Goal: Task Accomplishment & Management: Use online tool/utility

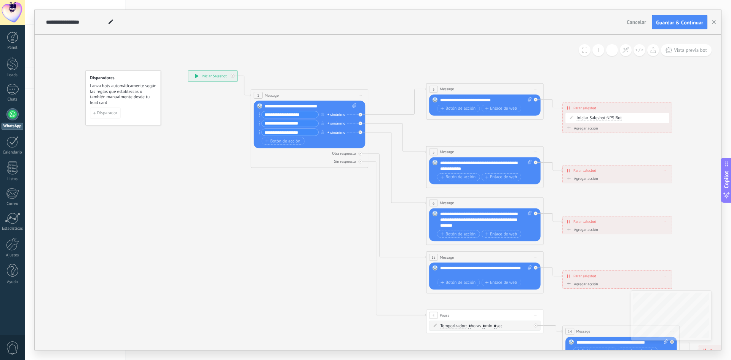
click at [196, 78] on icon at bounding box center [196, 76] width 3 height 4
click at [196, 77] on icon at bounding box center [196, 76] width 3 height 4
click at [196, 74] on div "**********" at bounding box center [212, 76] width 49 height 11
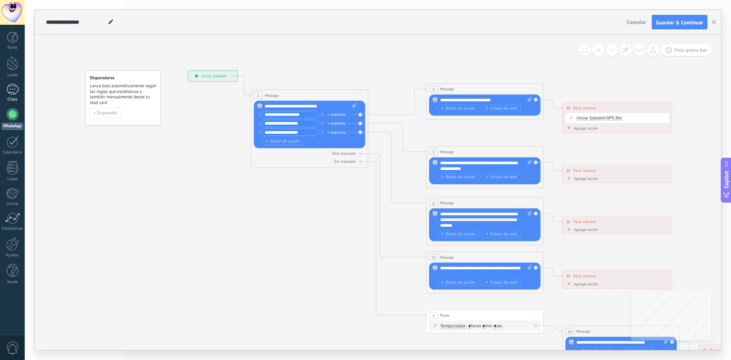
click at [13, 85] on div at bounding box center [12, 89] width 12 height 11
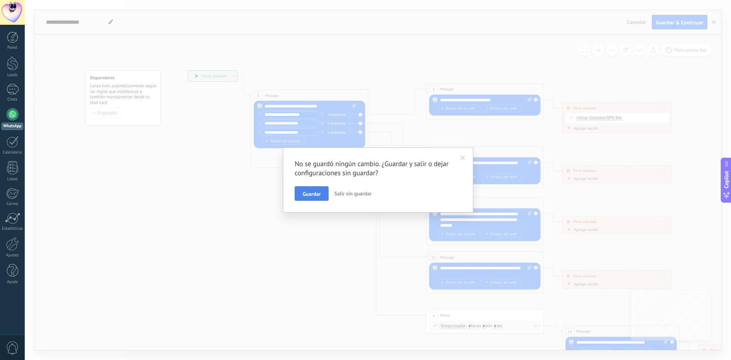
click at [321, 193] on span "Guardar" at bounding box center [312, 193] width 18 height 5
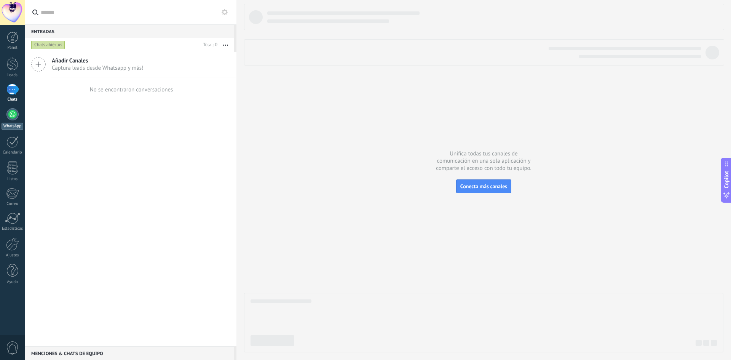
click at [20, 117] on link "WhatsApp" at bounding box center [12, 119] width 25 height 22
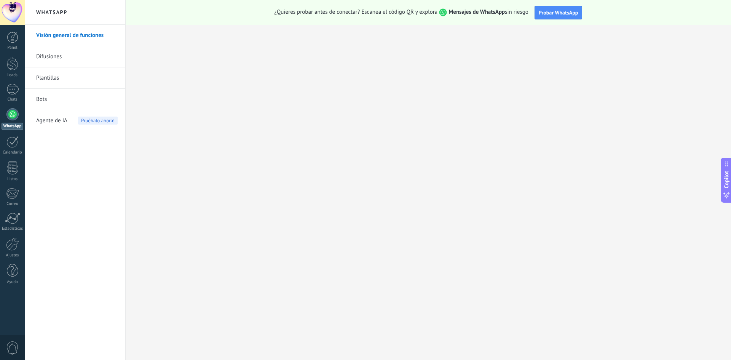
click at [540, 16] on span "Probar WhatsApp" at bounding box center [559, 12] width 40 height 7
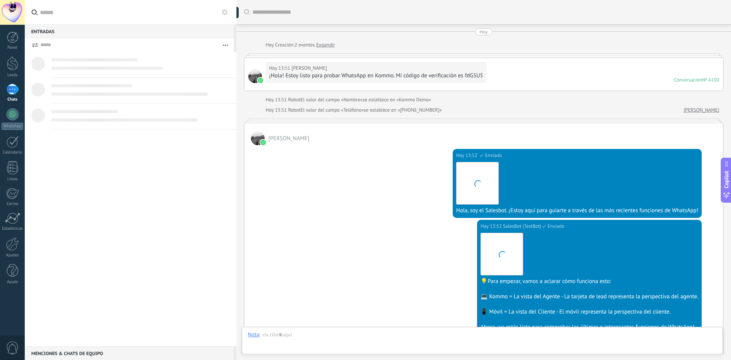
scroll to position [145, 0]
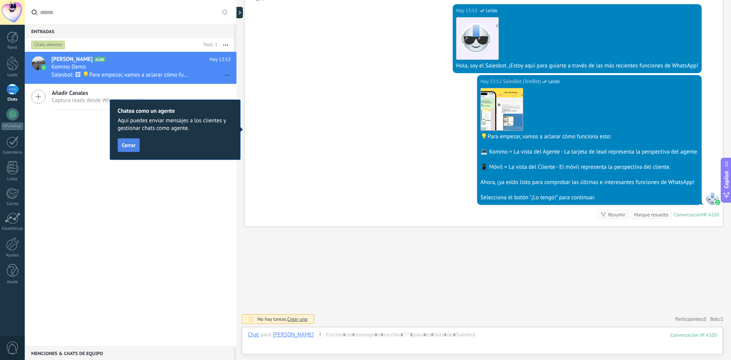
click at [133, 148] on span "Cerrar" at bounding box center [129, 144] width 14 height 5
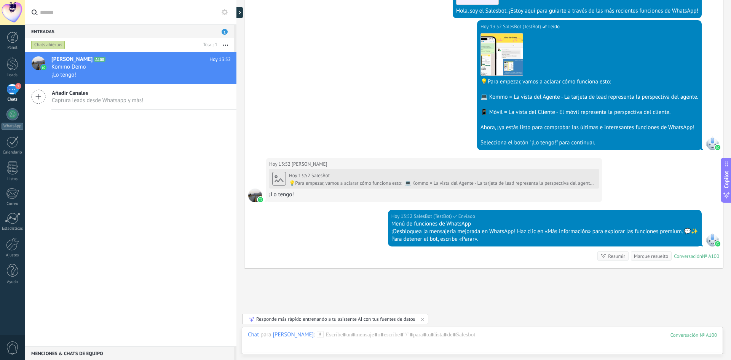
scroll to position [241, 0]
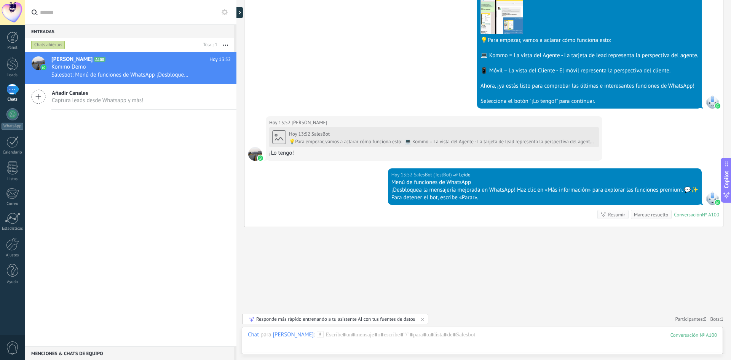
click at [250, 157] on div at bounding box center [255, 154] width 14 height 14
click at [396, 341] on div at bounding box center [482, 342] width 469 height 23
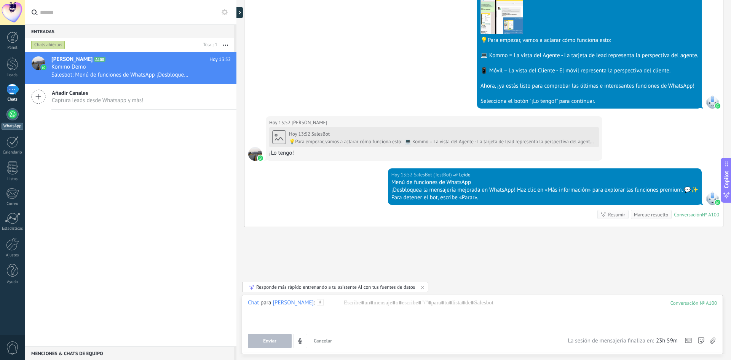
click at [16, 117] on div at bounding box center [12, 114] width 12 height 12
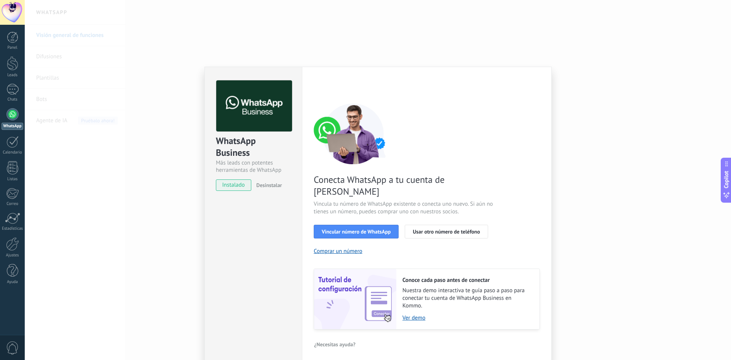
click at [117, 163] on div "WhatsApp Business Más leads con potentes herramientas de WhatsApp instalado Des…" at bounding box center [378, 180] width 707 height 360
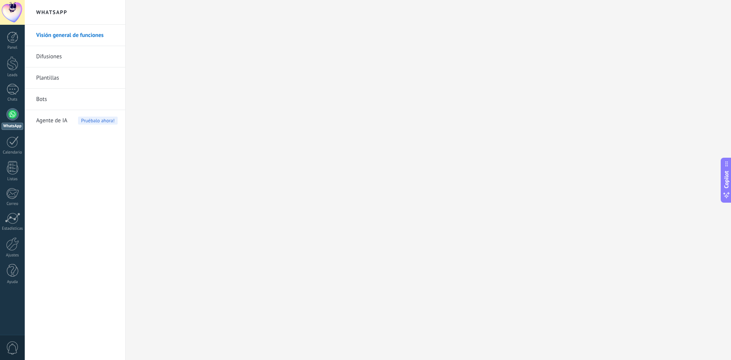
click at [38, 104] on link "Bots" at bounding box center [77, 99] width 82 height 21
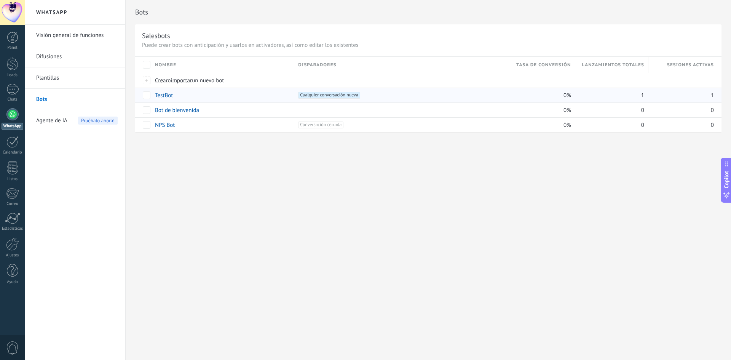
click at [168, 95] on link "TestBot" at bounding box center [164, 95] width 18 height 7
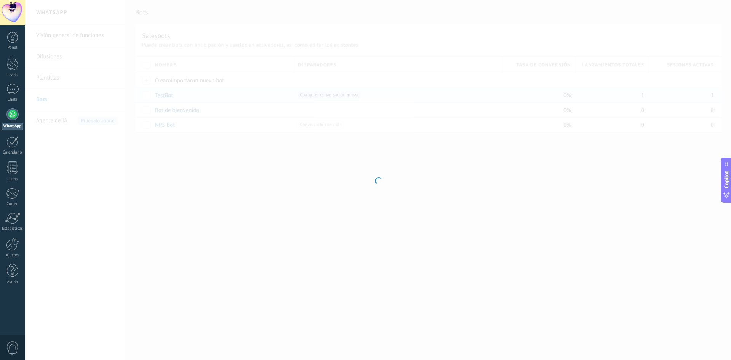
type input "*******"
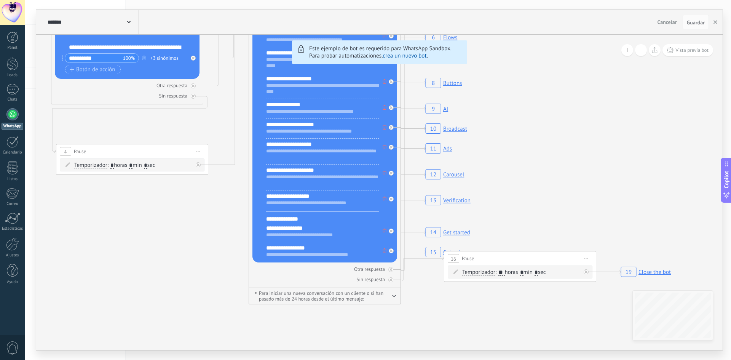
drag, startPoint x: 512, startPoint y: 340, endPoint x: 272, endPoint y: 330, distance: 240.2
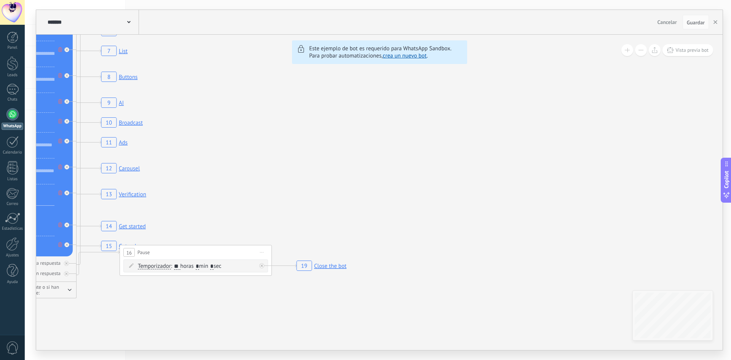
drag, startPoint x: 536, startPoint y: 318, endPoint x: 189, endPoint y: 313, distance: 347.1
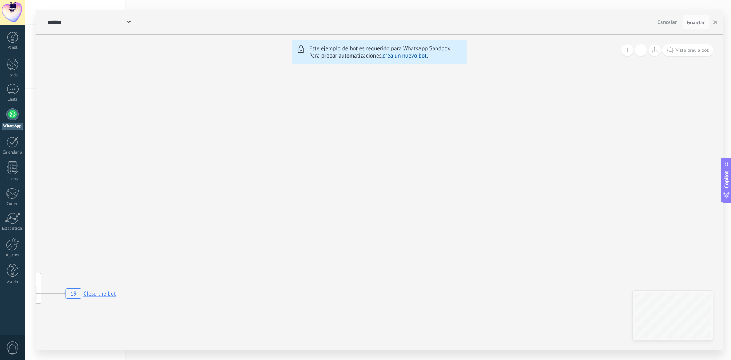
drag, startPoint x: 437, startPoint y: 296, endPoint x: 220, endPoint y: 317, distance: 217.4
drag, startPoint x: 433, startPoint y: 237, endPoint x: 178, endPoint y: 307, distance: 264.3
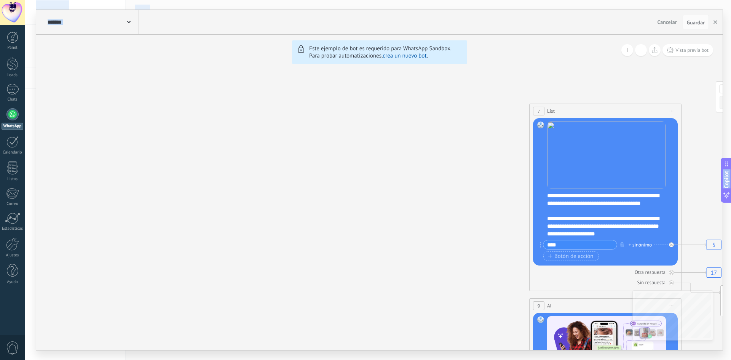
drag, startPoint x: 322, startPoint y: 231, endPoint x: 290, endPoint y: 378, distance: 150.4
click at [290, 360] on html ".abecls-1,.abecls-2{fill-rule:evenodd}.abecls-2{fill:#fff} .abhcls-1{fill:none}…" at bounding box center [365, 180] width 731 height 360
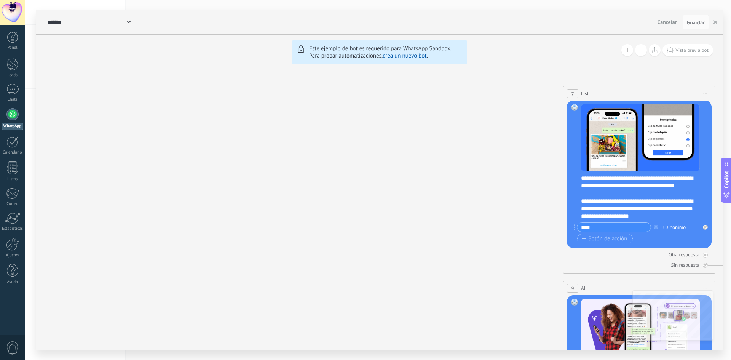
drag, startPoint x: 212, startPoint y: 202, endPoint x: 338, endPoint y: 184, distance: 126.7
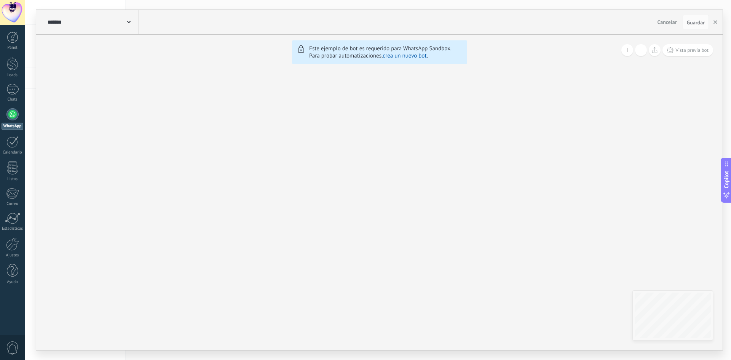
drag, startPoint x: 446, startPoint y: 94, endPoint x: 482, endPoint y: 80, distance: 38.5
click at [481, 81] on icon "6 Flows 7 List 8 Buttons 9 AI 10 Broadcast 11 Ads 12 Carousel 13 Verification 1…" at bounding box center [62, 117] width 2610 height 2240
drag, startPoint x: 405, startPoint y: 133, endPoint x: 525, endPoint y: 129, distance: 119.7
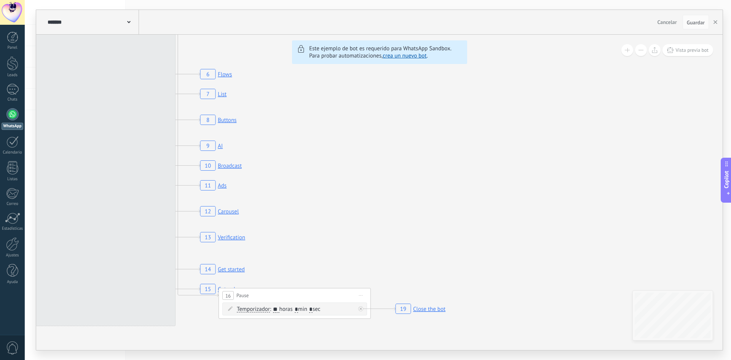
drag, startPoint x: 437, startPoint y: 144, endPoint x: 572, endPoint y: 209, distance: 150.3
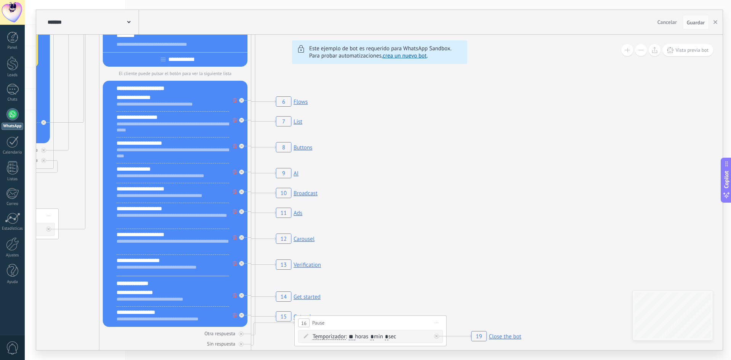
drag, startPoint x: 406, startPoint y: 177, endPoint x: 412, endPoint y: 188, distance: 12.6
click at [412, 188] on icon "6 Flows 7 List 8 Buttons 9 AI 10 Broadcast 11 Ads 12 Carousel 13 Verification 1…" at bounding box center [577, 20] width 2610 height 2240
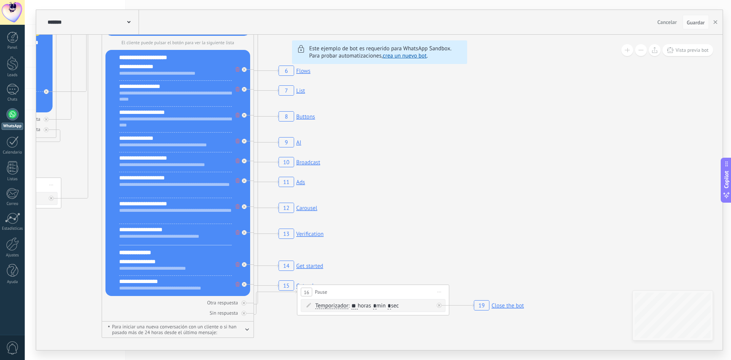
drag, startPoint x: 407, startPoint y: 192, endPoint x: 403, endPoint y: 150, distance: 42.0
click at [308, 162] on rect at bounding box center [300, 162] width 46 height 14
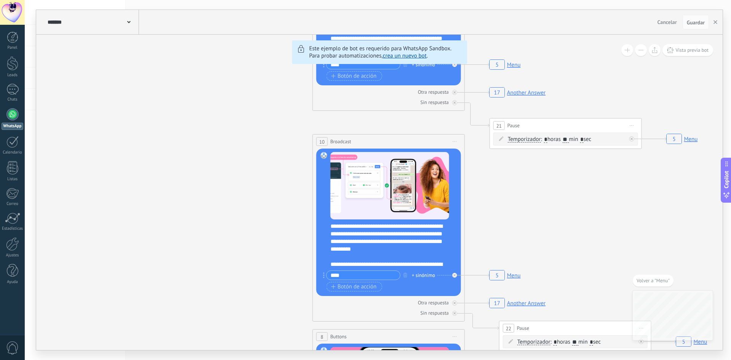
drag, startPoint x: 224, startPoint y: 182, endPoint x: 217, endPoint y: 137, distance: 45.2
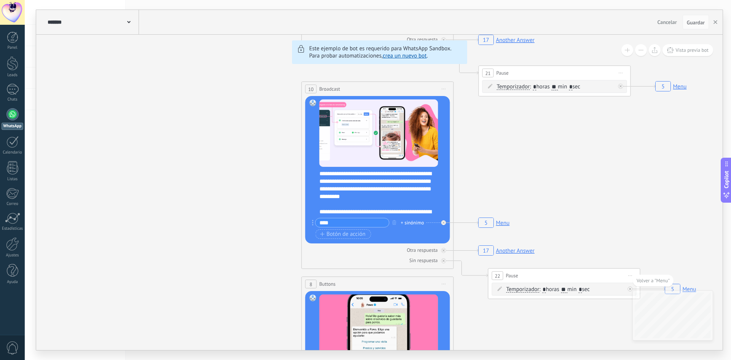
drag, startPoint x: 187, startPoint y: 213, endPoint x: 175, endPoint y: 198, distance: 19.8
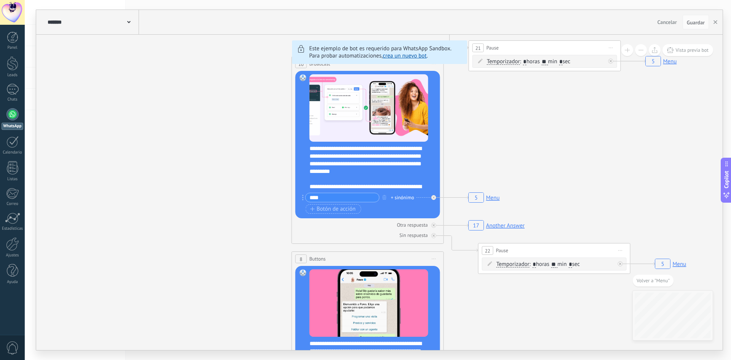
drag, startPoint x: 175, startPoint y: 198, endPoint x: 162, endPoint y: 169, distance: 32.1
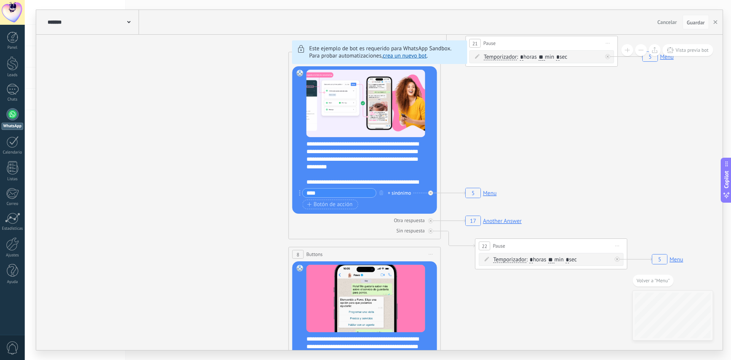
drag, startPoint x: 130, startPoint y: 205, endPoint x: 139, endPoint y: 157, distance: 48.9
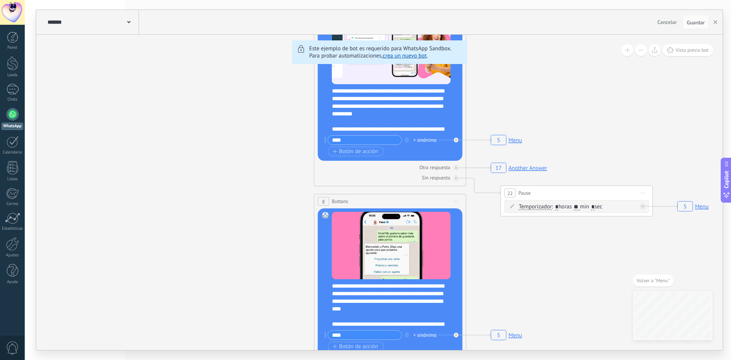
drag, startPoint x: 109, startPoint y: 197, endPoint x: 147, endPoint y: 175, distance: 44.0
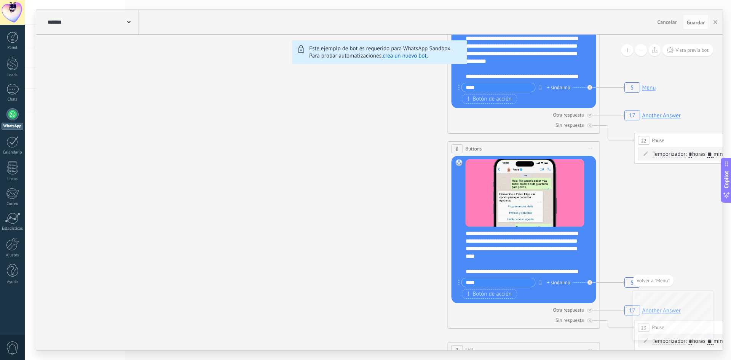
drag, startPoint x: 95, startPoint y: 218, endPoint x: 315, endPoint y: 192, distance: 221.3
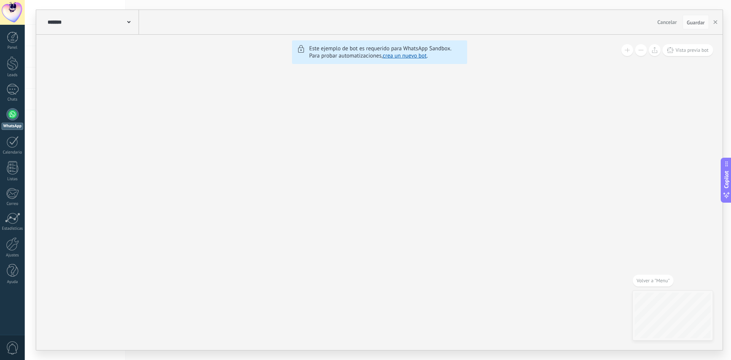
drag, startPoint x: 214, startPoint y: 203, endPoint x: 435, endPoint y: 235, distance: 223.3
drag, startPoint x: 253, startPoint y: 194, endPoint x: 450, endPoint y: 197, distance: 196.2
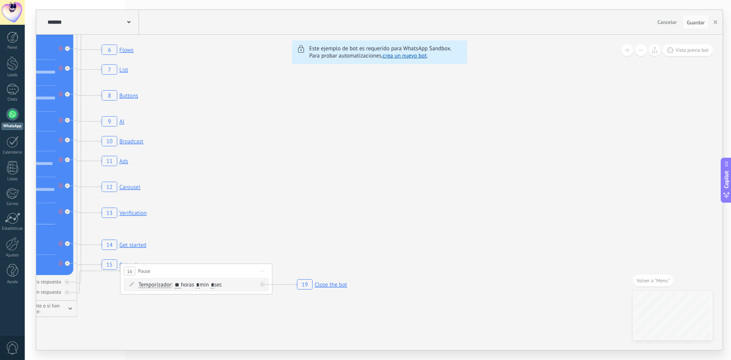
drag, startPoint x: 385, startPoint y: 181, endPoint x: 486, endPoint y: 174, distance: 101.2
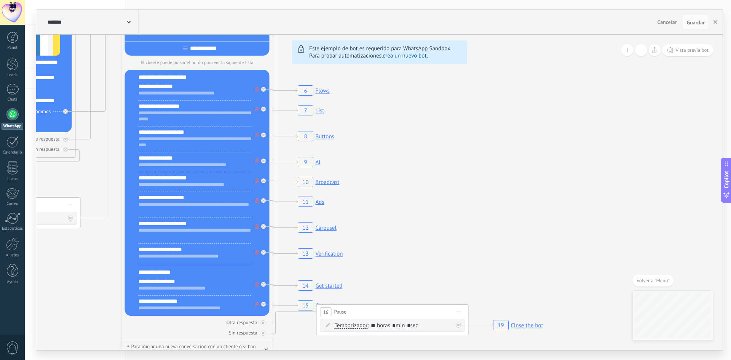
drag, startPoint x: 327, startPoint y: 172, endPoint x: 486, endPoint y: 133, distance: 163.6
click at [507, 109] on icon "6 Flows 7 List 8 Buttons 9 AI 10 Broadcast 11 Ads 12 Carousel 13 Verification 1…" at bounding box center [599, 9] width 2610 height 2240
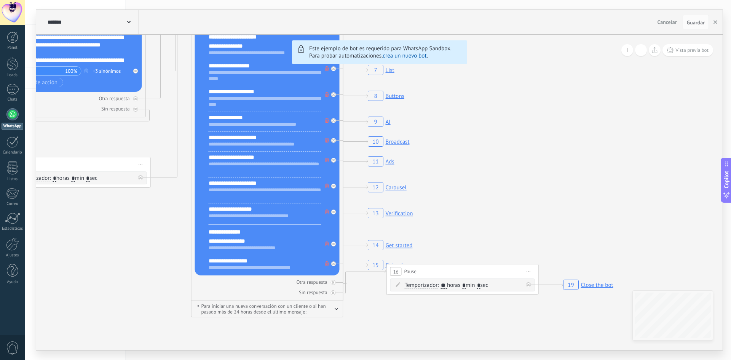
drag, startPoint x: 410, startPoint y: 256, endPoint x: 427, endPoint y: 271, distance: 22.7
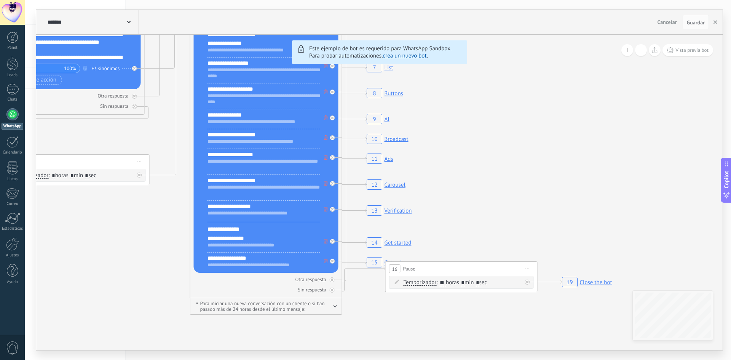
click at [378, 267] on icon at bounding box center [363, 279] width 43 height 24
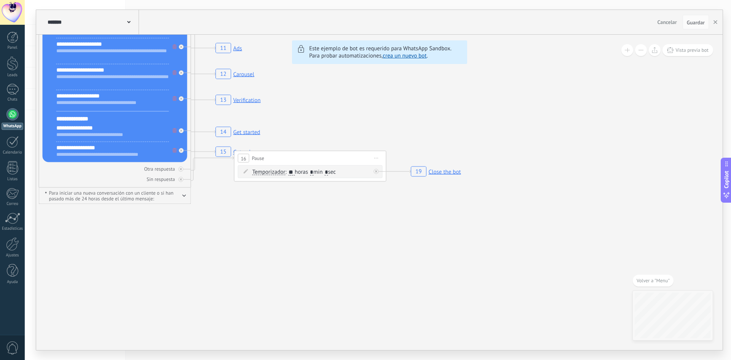
drag, startPoint x: 533, startPoint y: 237, endPoint x: 464, endPoint y: 211, distance: 74.1
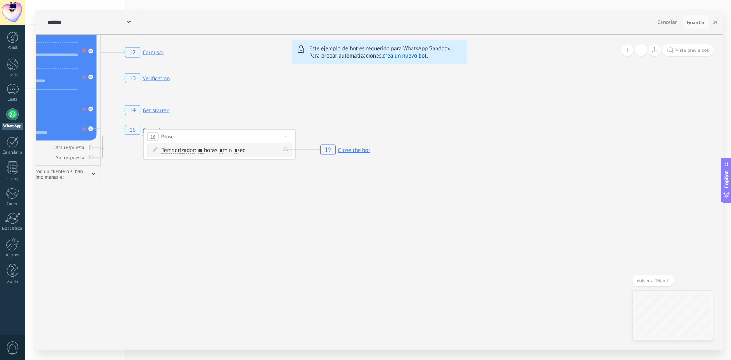
drag, startPoint x: 505, startPoint y: 227, endPoint x: 414, endPoint y: 206, distance: 93.2
click at [142, 128] on rect at bounding box center [148, 130] width 50 height 14
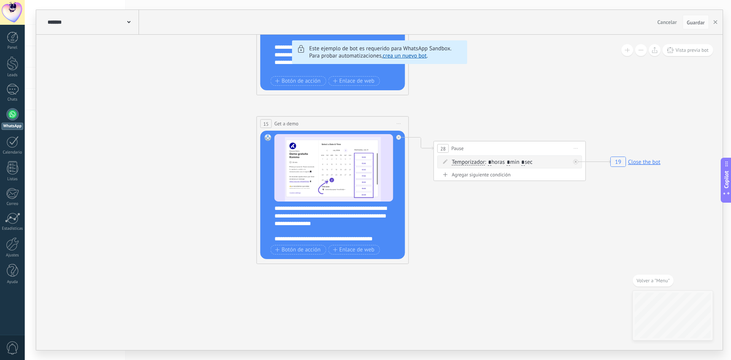
drag, startPoint x: 285, startPoint y: 214, endPoint x: 223, endPoint y: 134, distance: 101.3
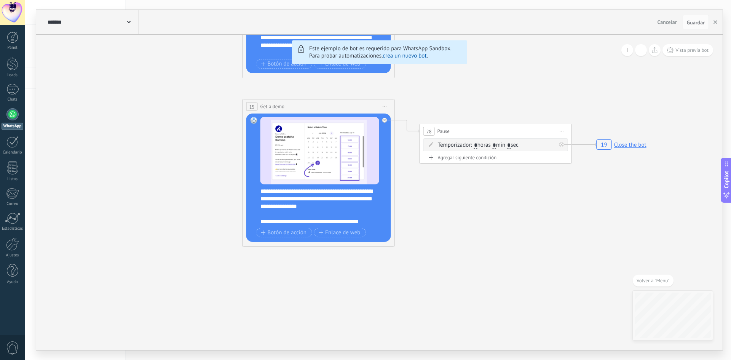
drag, startPoint x: 292, startPoint y: 258, endPoint x: 508, endPoint y: 257, distance: 215.6
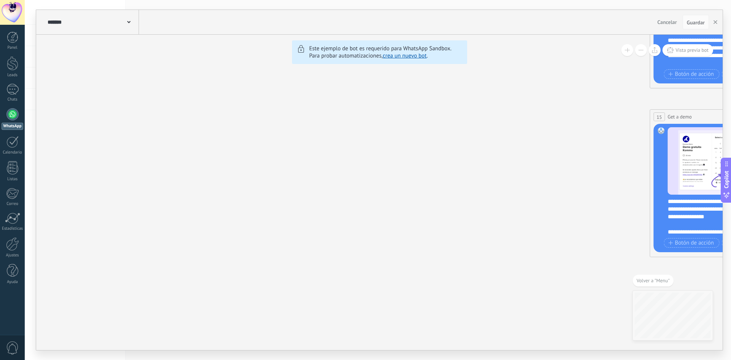
drag, startPoint x: 274, startPoint y: 218, endPoint x: 531, endPoint y: 277, distance: 263.8
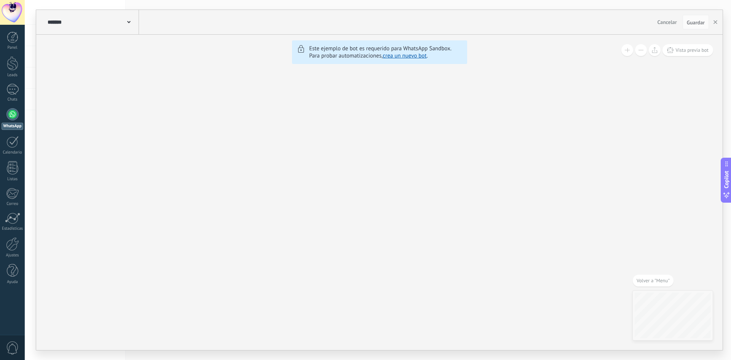
drag, startPoint x: 245, startPoint y: 194, endPoint x: 548, endPoint y: 289, distance: 317.5
drag, startPoint x: 338, startPoint y: 224, endPoint x: 557, endPoint y: 322, distance: 239.6
drag, startPoint x: 342, startPoint y: 197, endPoint x: 546, endPoint y: 268, distance: 215.8
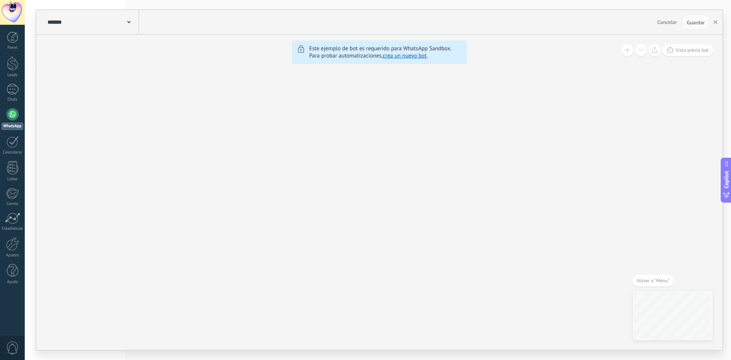
drag, startPoint x: 220, startPoint y: 158, endPoint x: 430, endPoint y: 226, distance: 220.9
drag, startPoint x: 398, startPoint y: 187, endPoint x: 409, endPoint y: 282, distance: 95.5
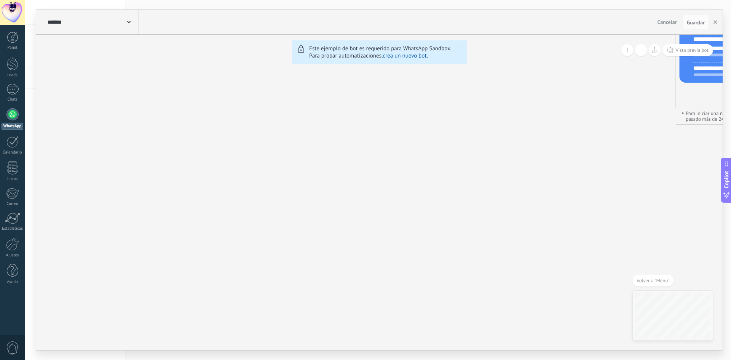
drag, startPoint x: 394, startPoint y: 216, endPoint x: 348, endPoint y: 275, distance: 74.1
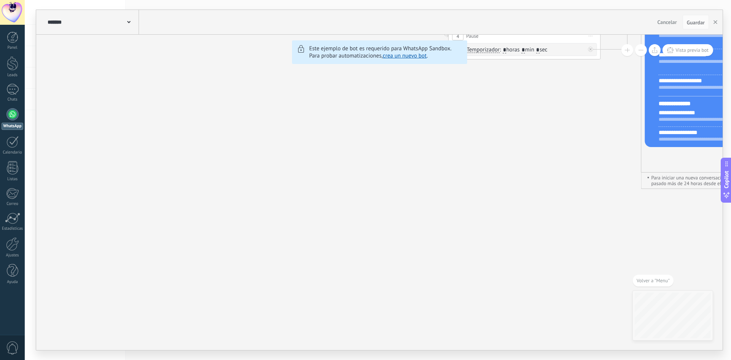
drag, startPoint x: 352, startPoint y: 216, endPoint x: 274, endPoint y: 261, distance: 89.4
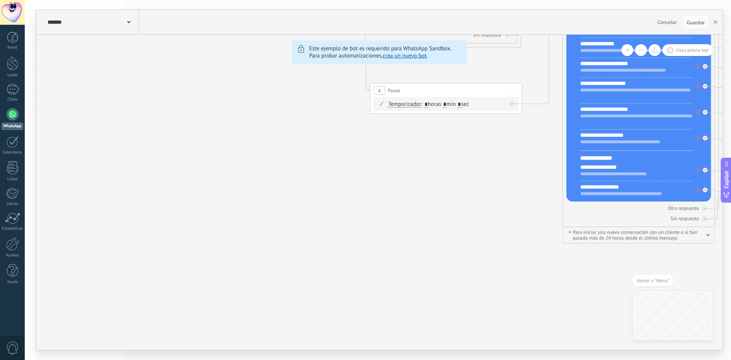
drag, startPoint x: 300, startPoint y: 280, endPoint x: 295, endPoint y: 280, distance: 5.3
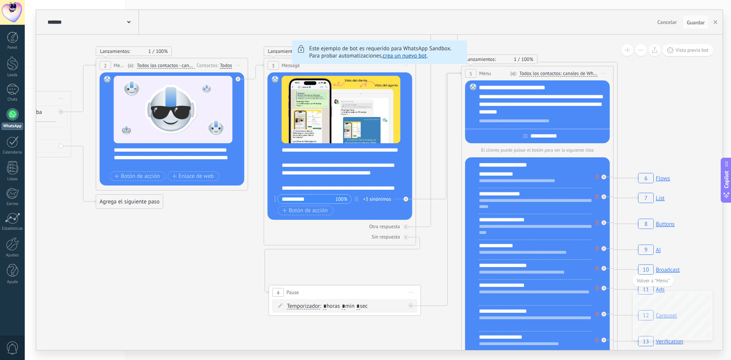
drag, startPoint x: 220, startPoint y: 250, endPoint x: 179, endPoint y: 307, distance: 70.0
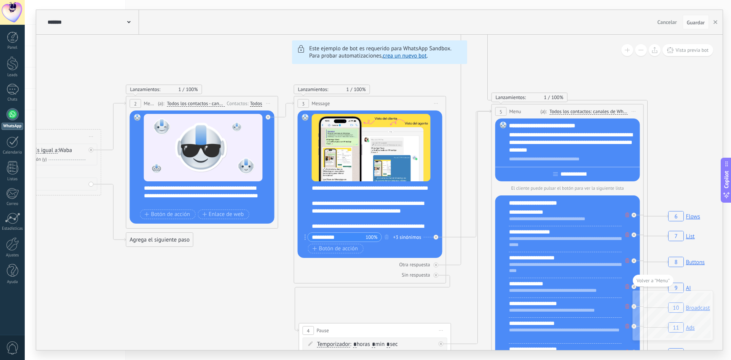
drag, startPoint x: 183, startPoint y: 281, endPoint x: 231, endPoint y: 318, distance: 60.5
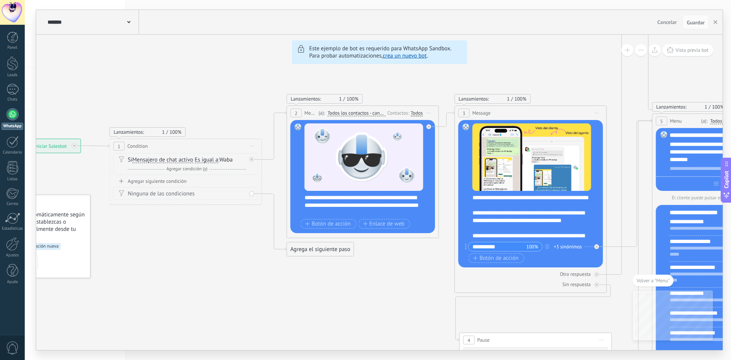
drag, startPoint x: 226, startPoint y: 304, endPoint x: 374, endPoint y: 287, distance: 149.9
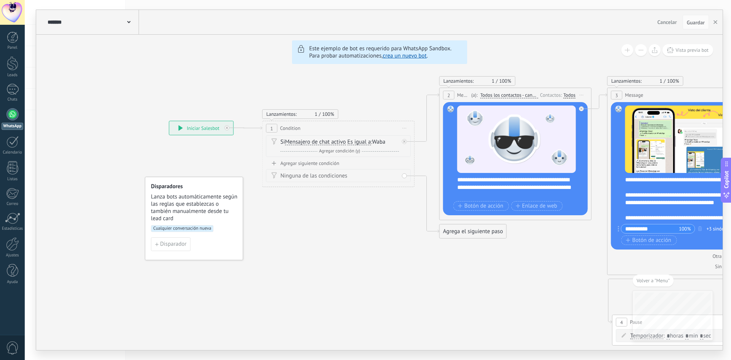
drag, startPoint x: 266, startPoint y: 288, endPoint x: 418, endPoint y: 275, distance: 152.6
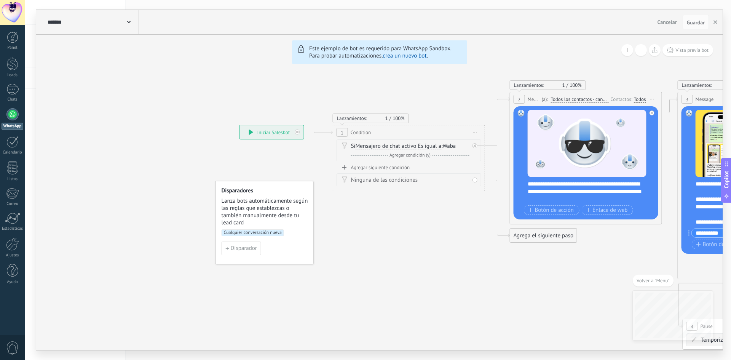
drag, startPoint x: 267, startPoint y: 275, endPoint x: 322, endPoint y: 283, distance: 55.4
click at [0, 34] on link "Panel" at bounding box center [12, 41] width 25 height 19
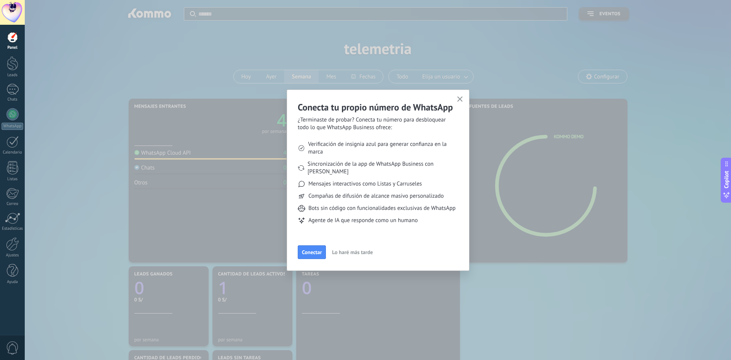
click at [460, 100] on icon "button" at bounding box center [461, 99] width 6 height 6
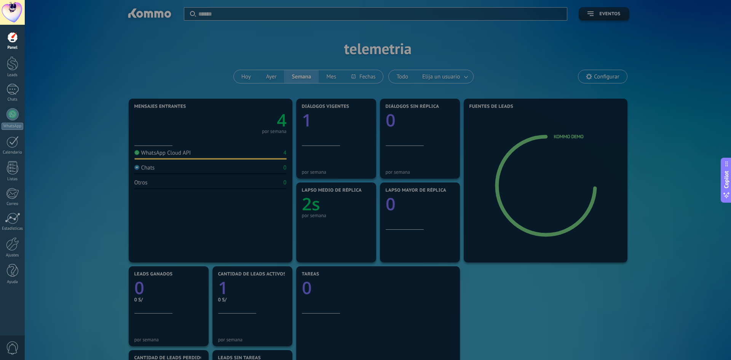
click at [255, 122] on div at bounding box center [390, 180] width 731 height 360
click at [212, 158] on div at bounding box center [390, 180] width 731 height 360
click at [210, 155] on div at bounding box center [390, 180] width 731 height 360
click at [566, 159] on div at bounding box center [390, 180] width 731 height 360
click at [566, 136] on div at bounding box center [390, 180] width 731 height 360
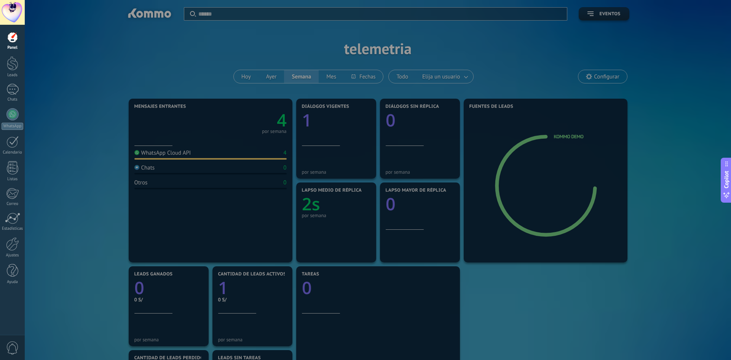
click at [317, 185] on div at bounding box center [390, 180] width 731 height 360
click at [312, 213] on div at bounding box center [390, 180] width 731 height 360
click at [467, 226] on div at bounding box center [390, 180] width 731 height 360
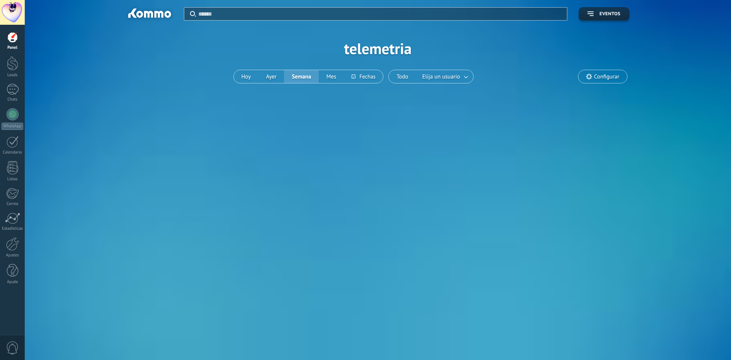
click at [585, 74] on span "Configurar" at bounding box center [603, 76] width 48 height 13
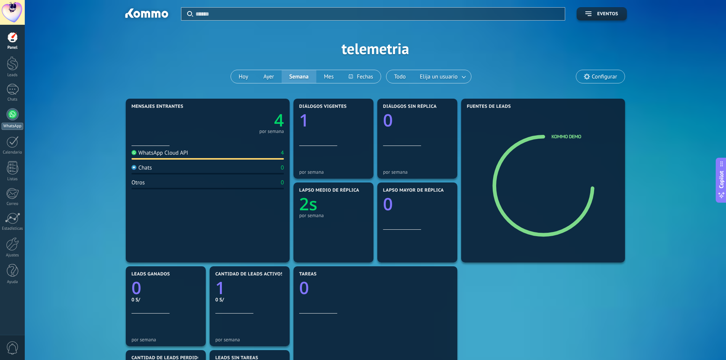
click at [11, 114] on div at bounding box center [12, 114] width 12 height 12
